Goal: Find specific page/section: Find specific page/section

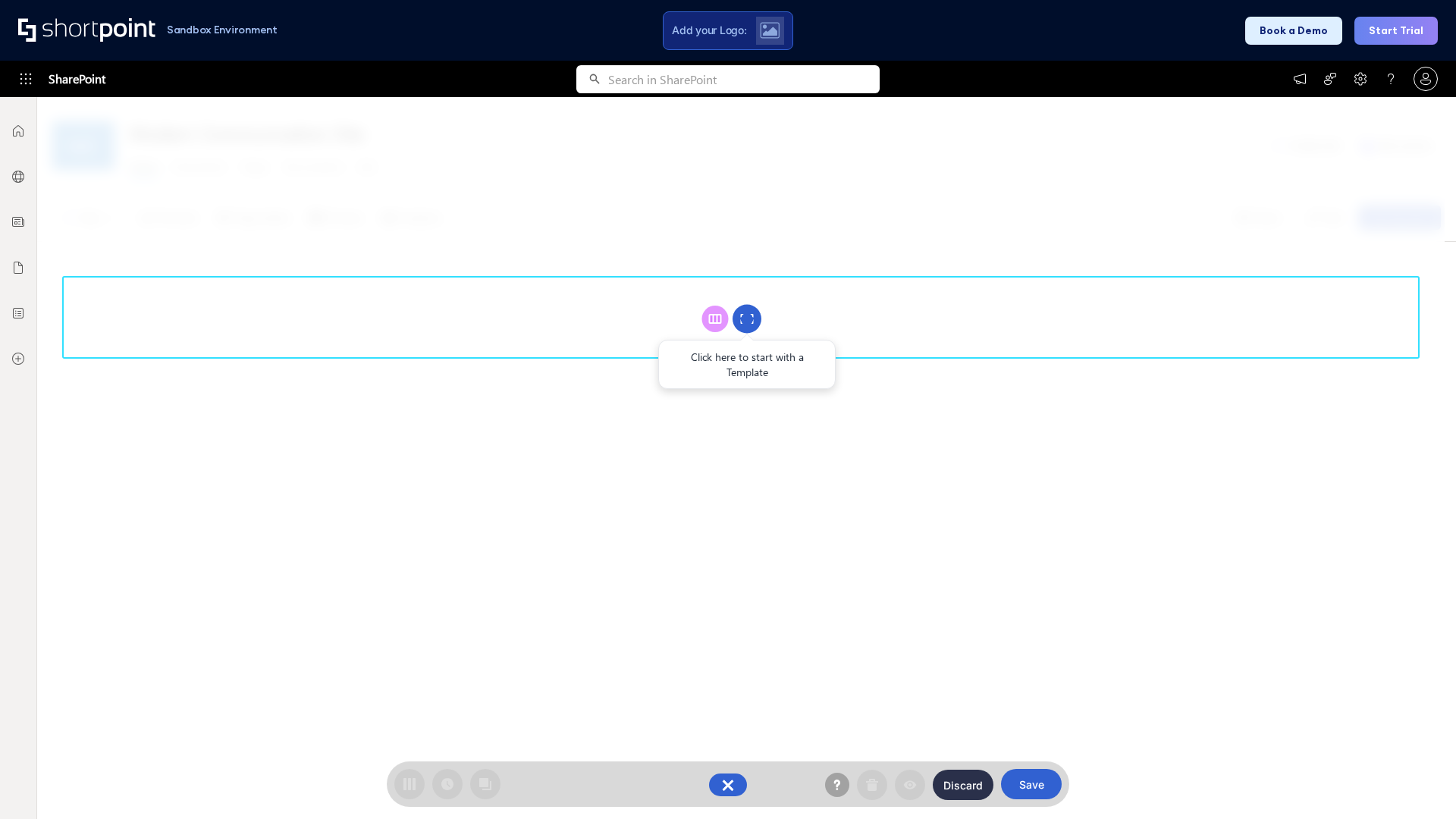
click at [747, 319] on circle at bounding box center [746, 319] width 29 height 29
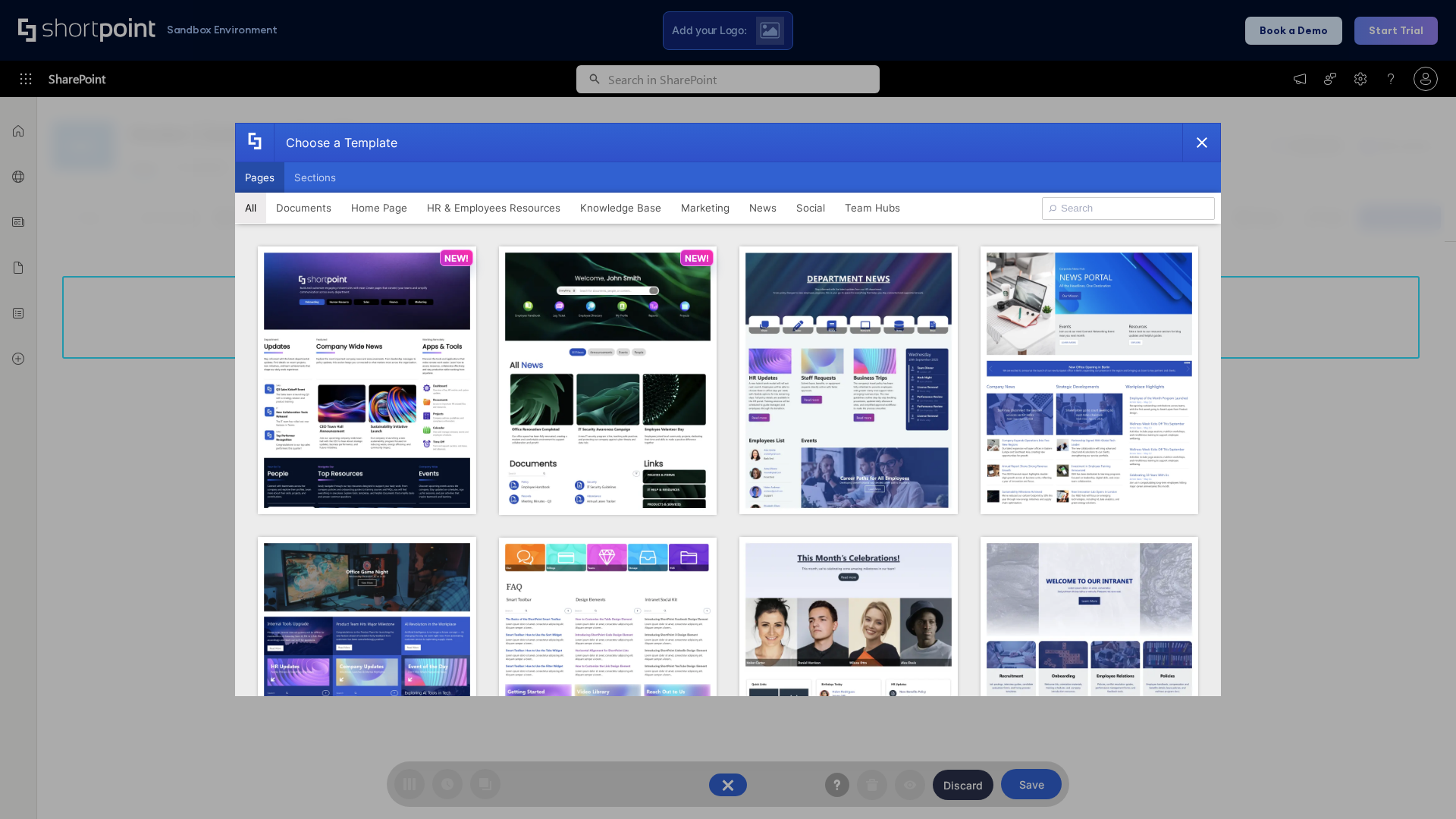
click at [259, 178] on button "Pages" at bounding box center [260, 177] width 49 height 30
type input "HR 1"
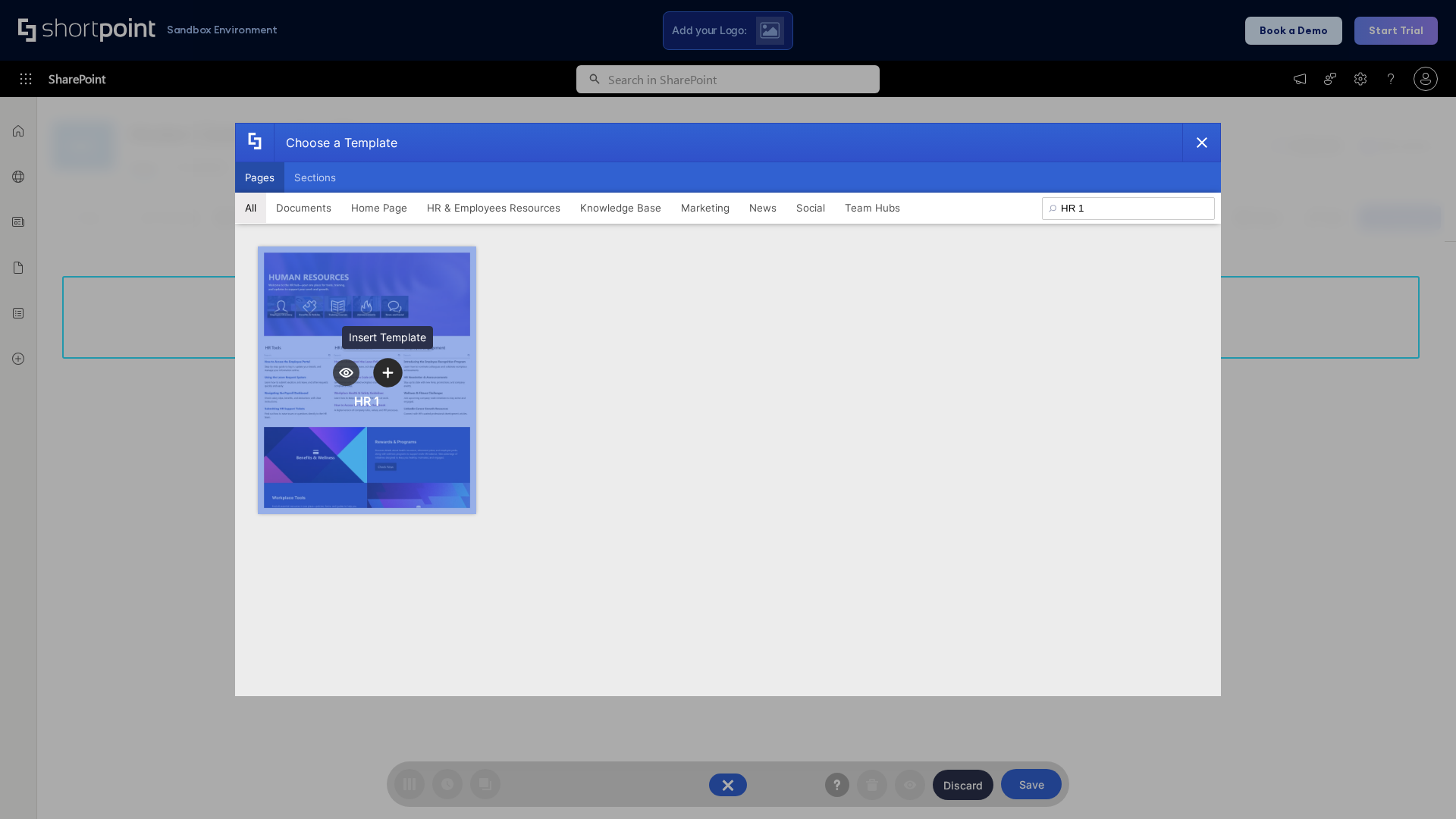
click at [388, 372] on icon "template selector" at bounding box center [387, 372] width 11 height 11
